Goal: Transaction & Acquisition: Download file/media

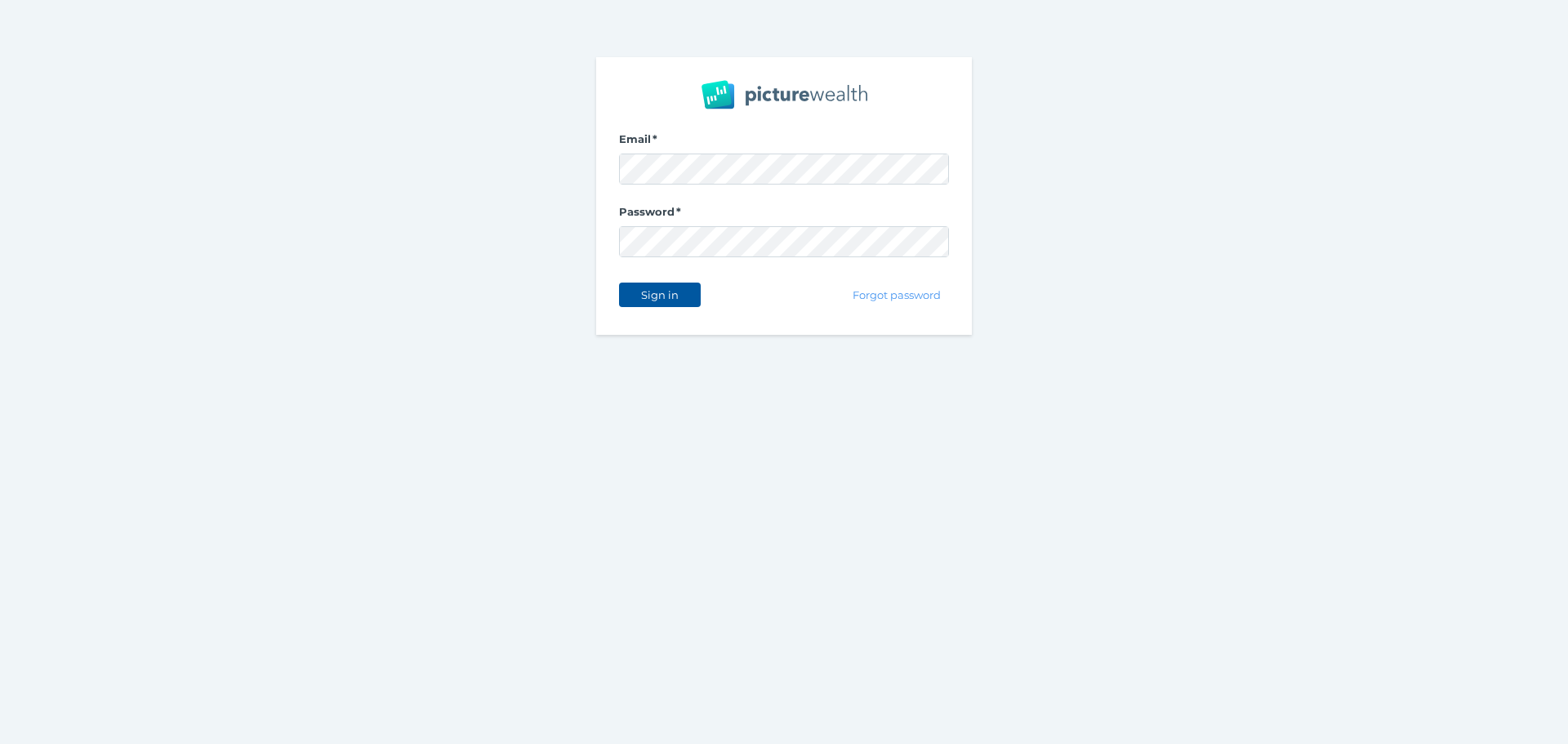
click at [695, 293] on button "Sign in" at bounding box center [660, 295] width 82 height 25
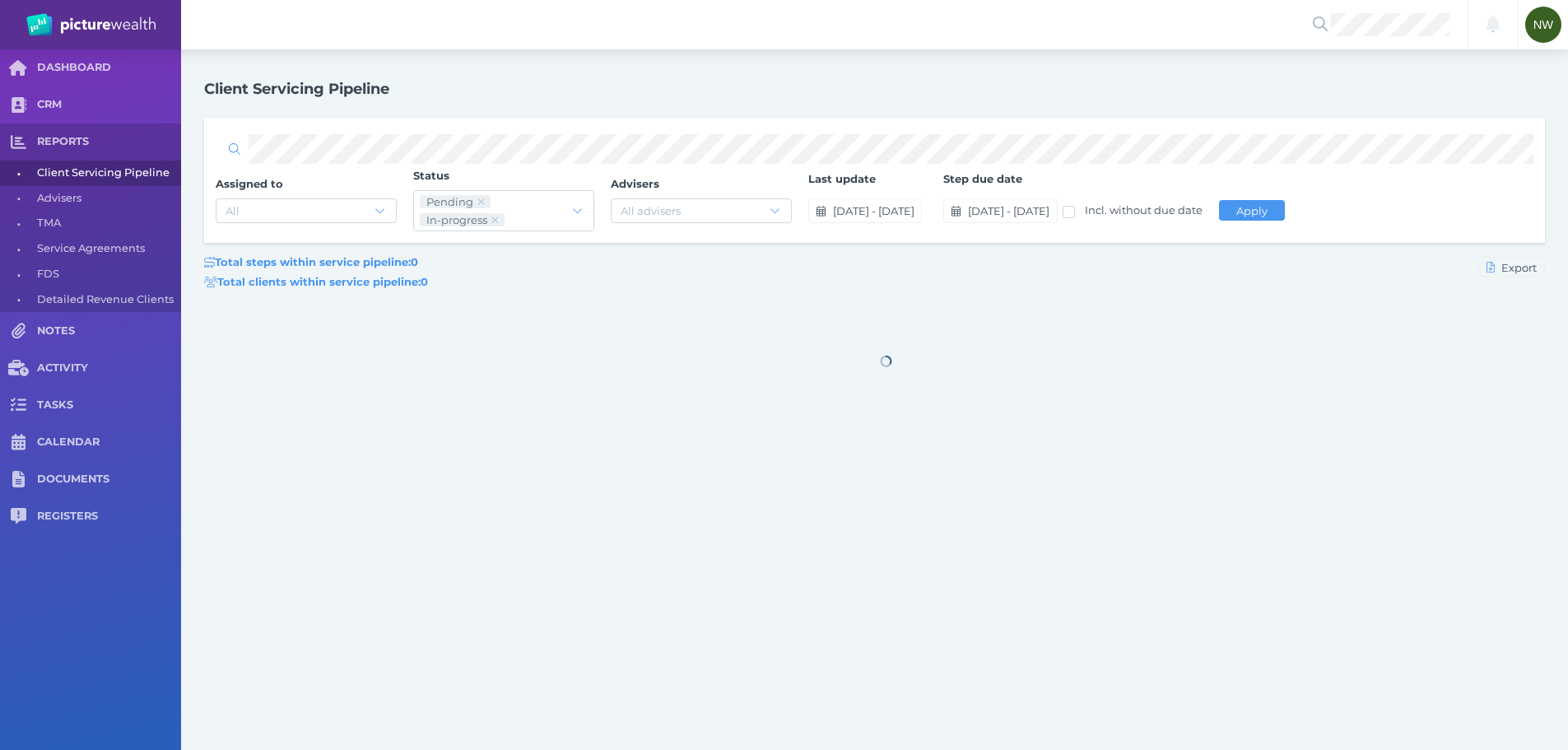
drag, startPoint x: 859, startPoint y: 355, endPoint x: 947, endPoint y: 383, distance: 92.3
click at [947, 383] on div at bounding box center [886, 360] width 1364 height 85
drag, startPoint x: 865, startPoint y: 348, endPoint x: 958, endPoint y: 388, distance: 101.2
click at [950, 384] on div at bounding box center [886, 360] width 1364 height 85
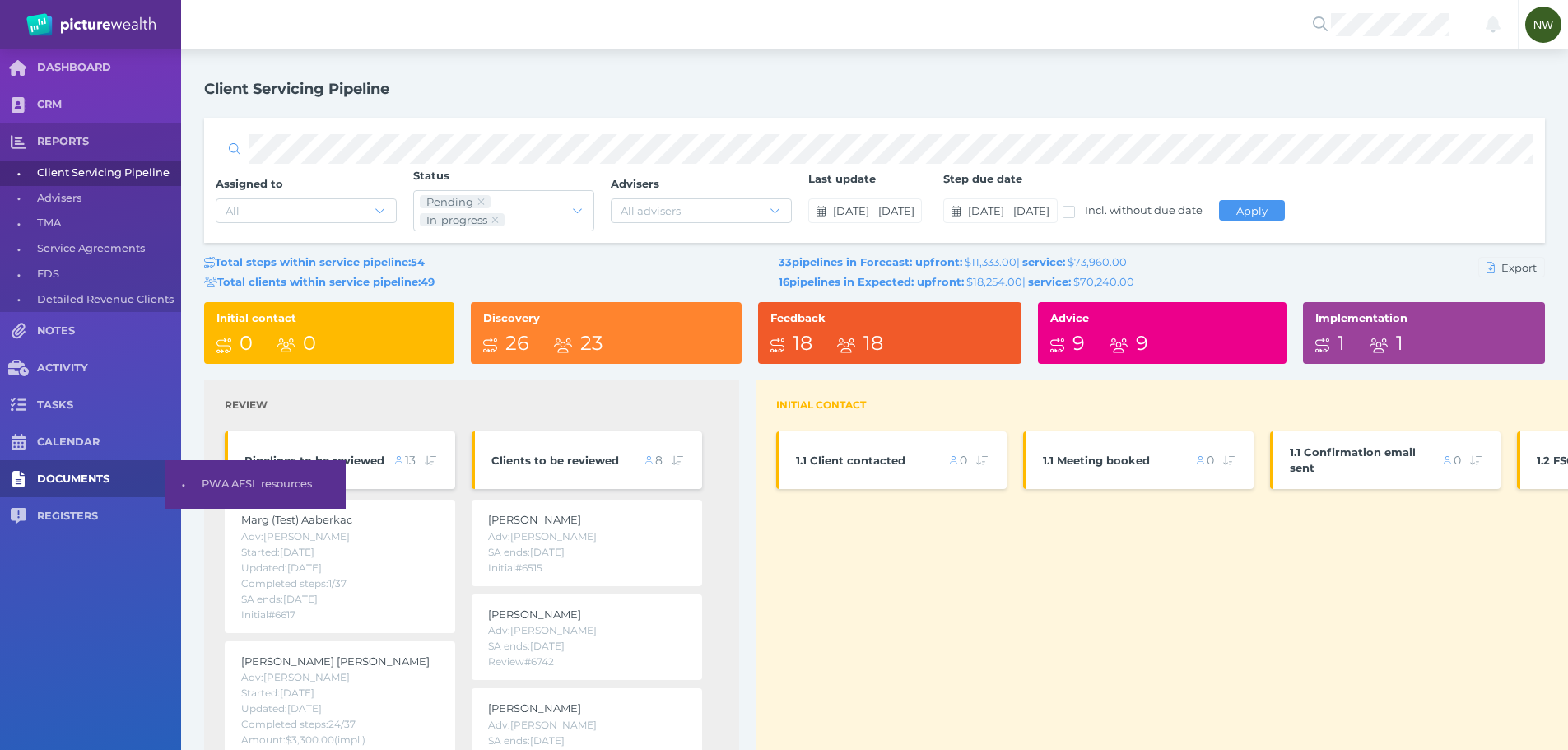
click at [71, 474] on span "DOCUMENTS" at bounding box center [109, 480] width 144 height 14
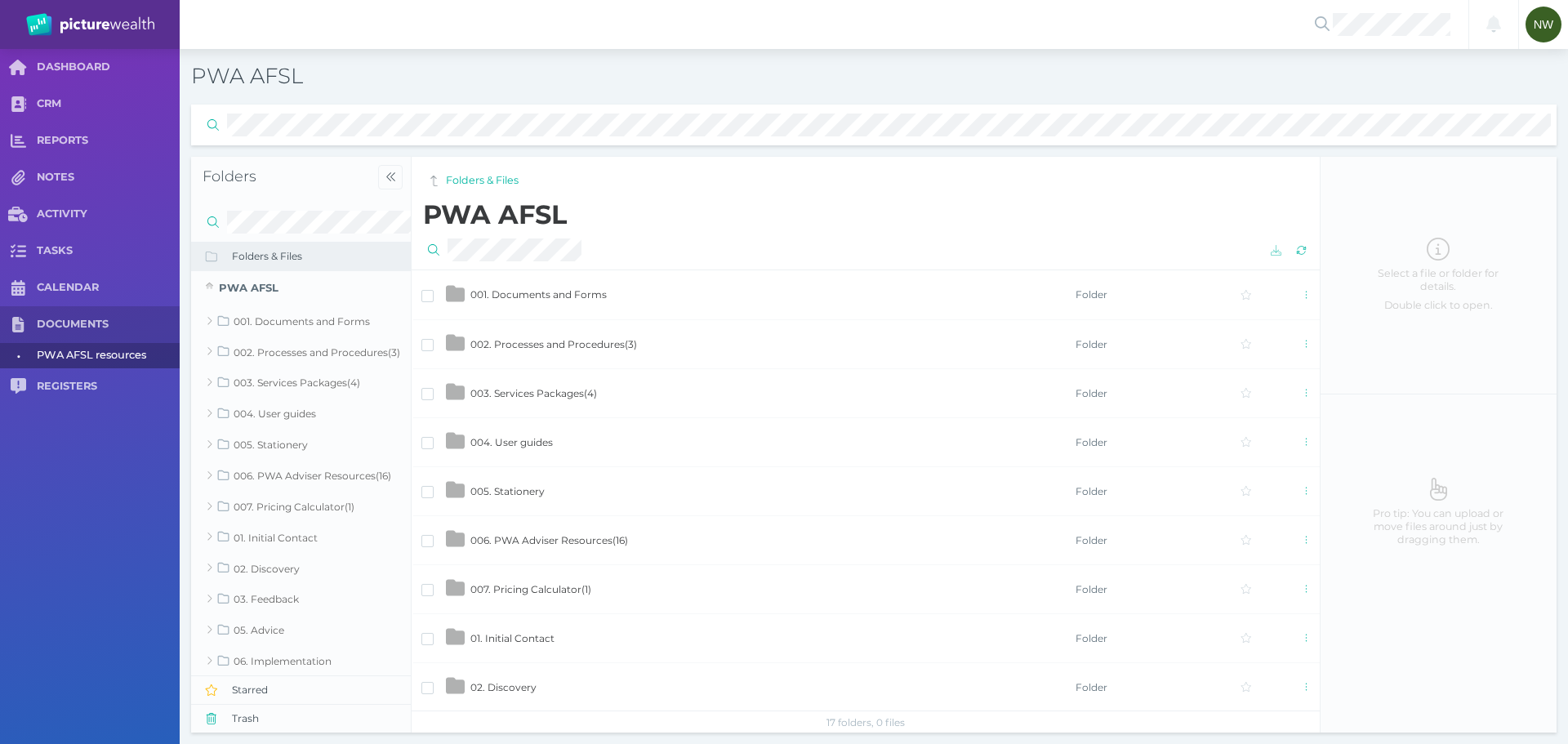
click at [506, 335] on td "002. Processes and Procedures ( 3 )" at bounding box center [772, 344] width 605 height 49
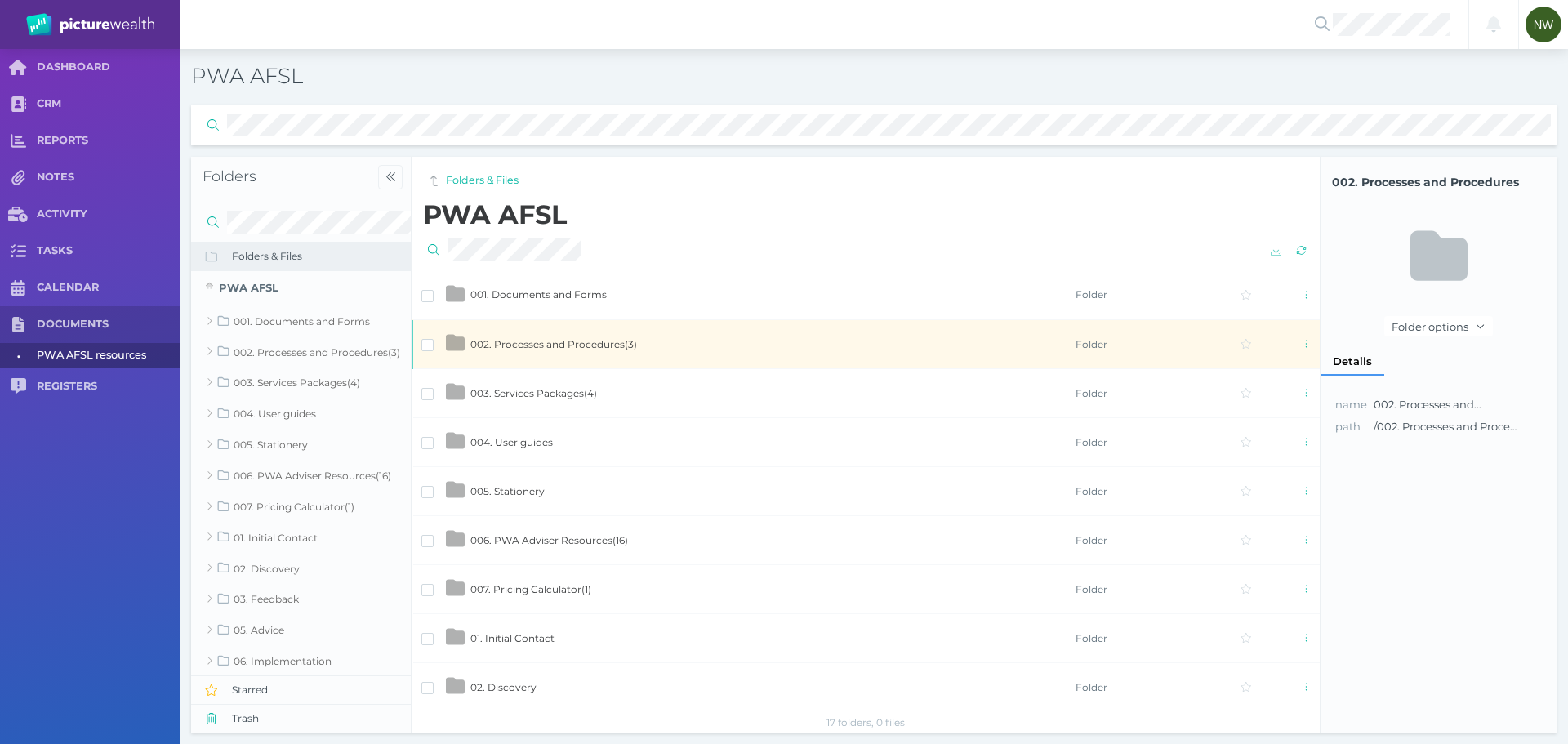
click at [555, 300] on span "001. Documents and Forms" at bounding box center [539, 295] width 136 height 12
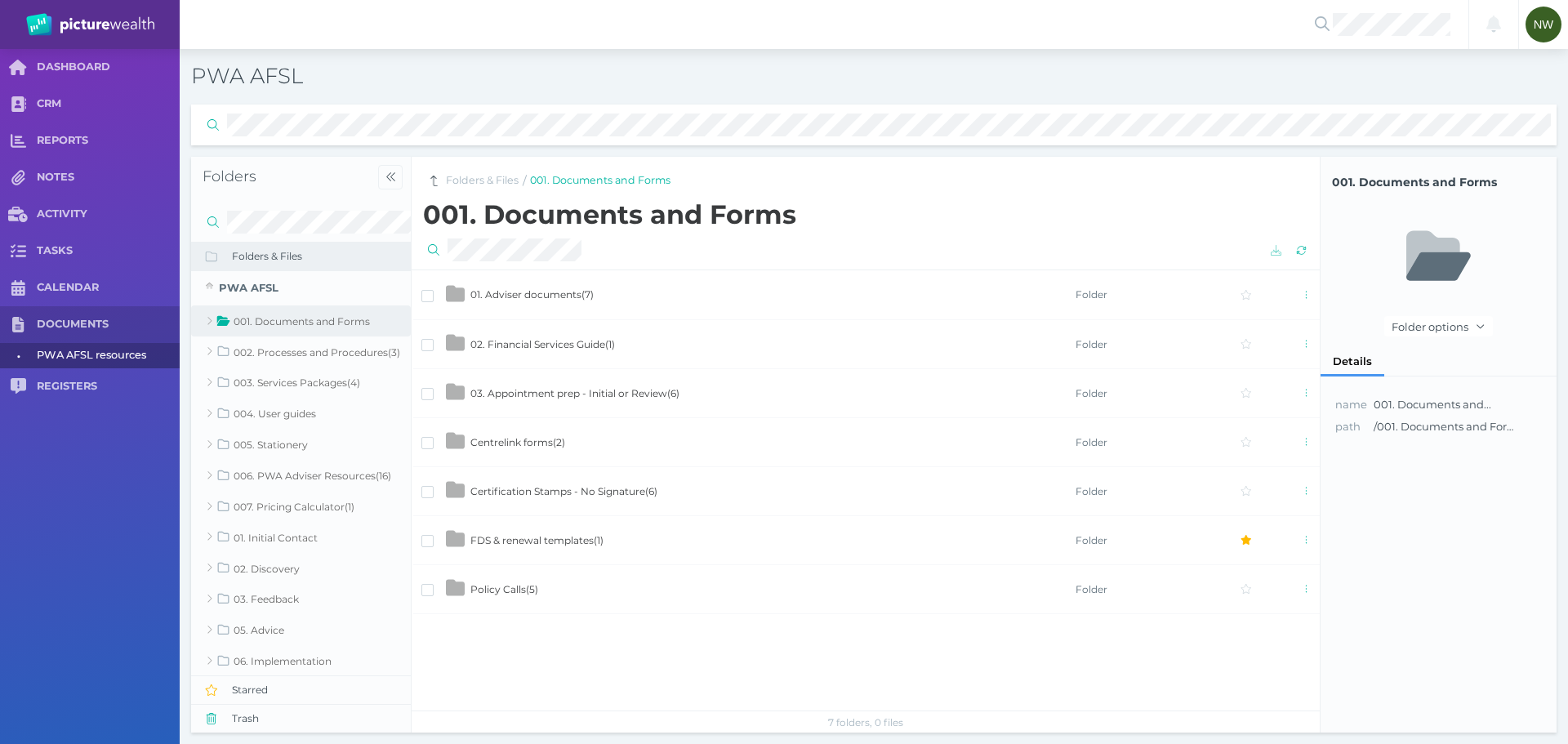
click at [535, 487] on span "Certification Stamps - No Signature ( 6 )" at bounding box center [564, 491] width 187 height 12
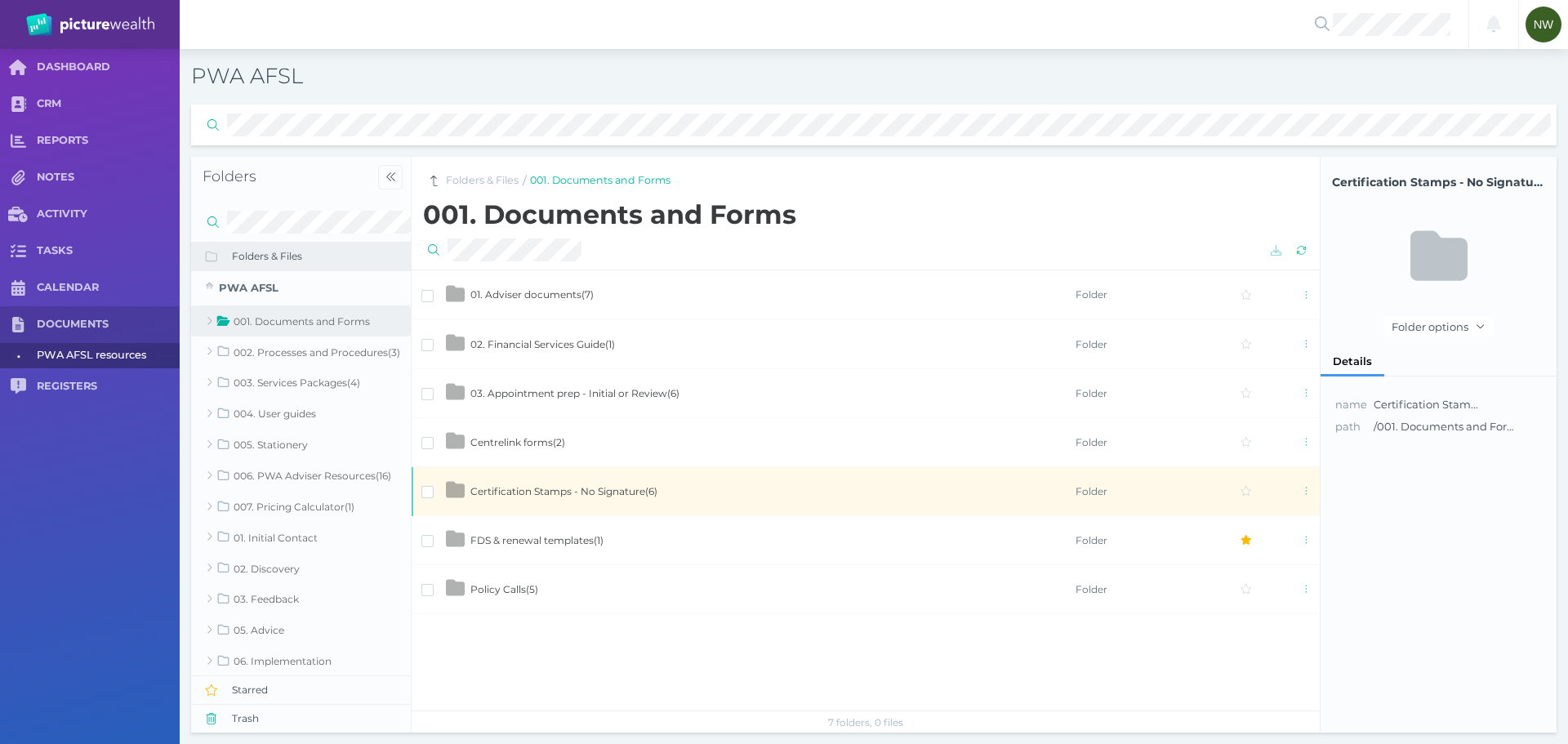
click at [537, 487] on span "Certification Stamps - No Signature ( 6 )" at bounding box center [564, 491] width 187 height 12
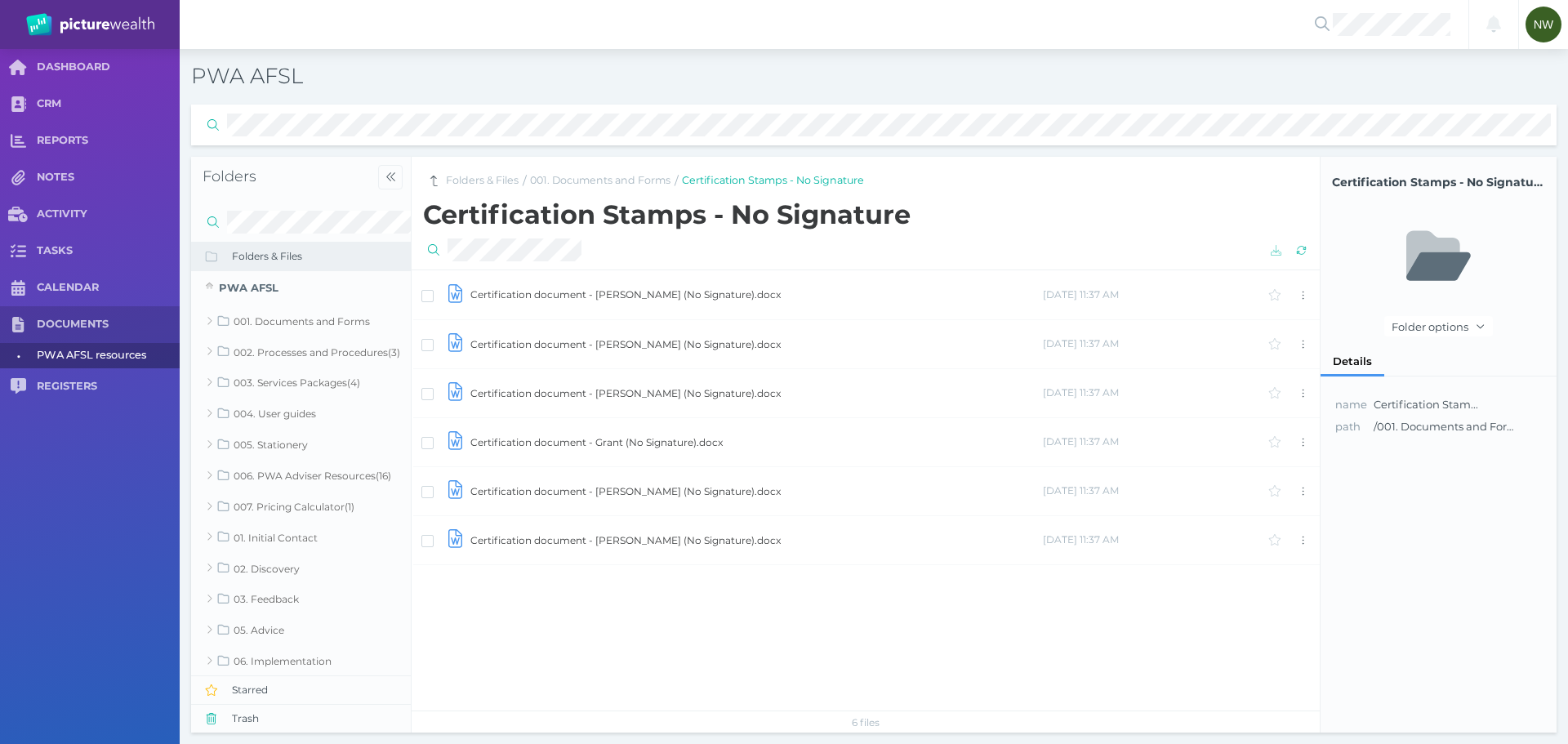
click at [569, 541] on td "Certification document - [PERSON_NAME] (No Signature).docx" at bounding box center [756, 540] width 573 height 49
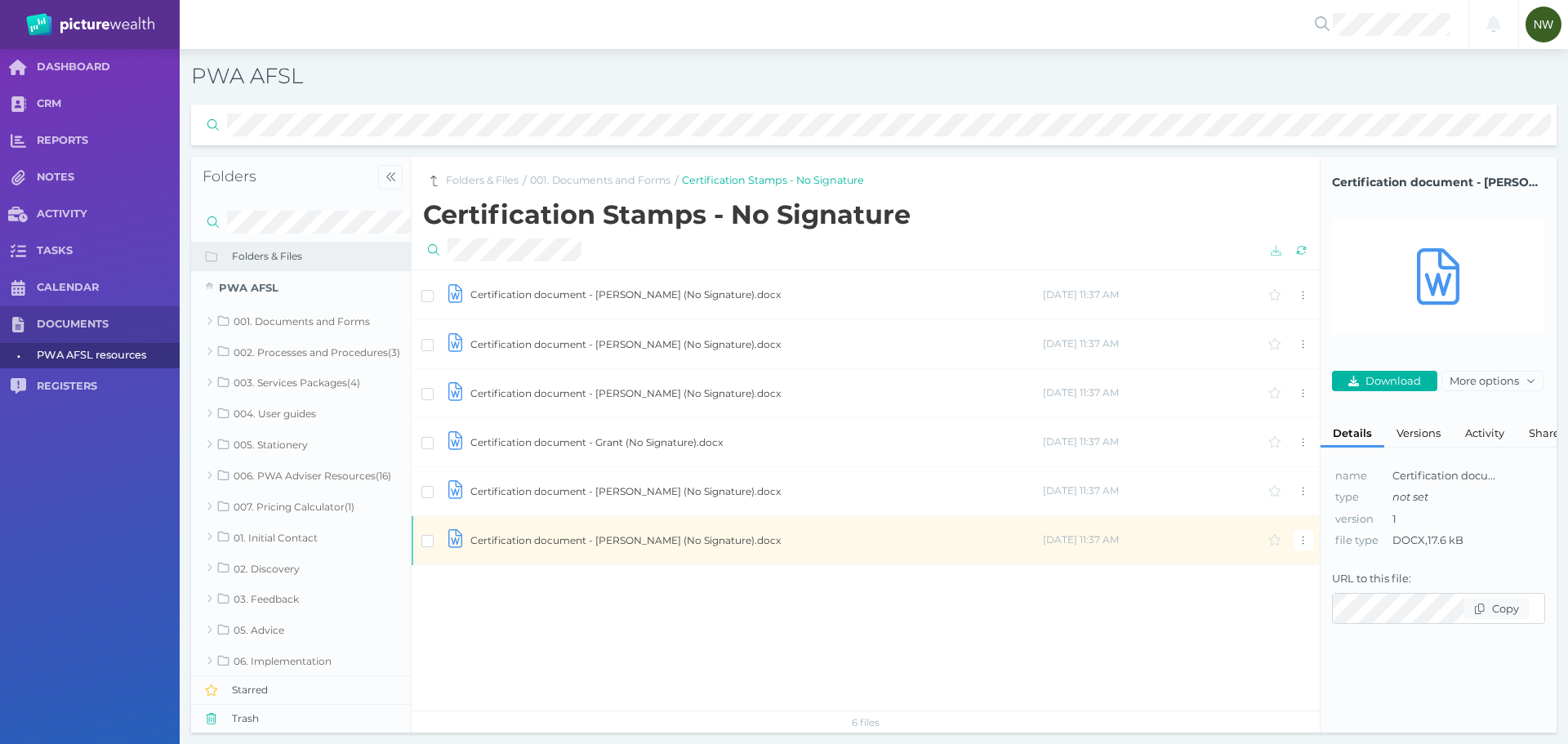
click at [570, 541] on td "Certification document - [PERSON_NAME] (No Signature).docx" at bounding box center [756, 540] width 573 height 49
